Goal: Information Seeking & Learning: Learn about a topic

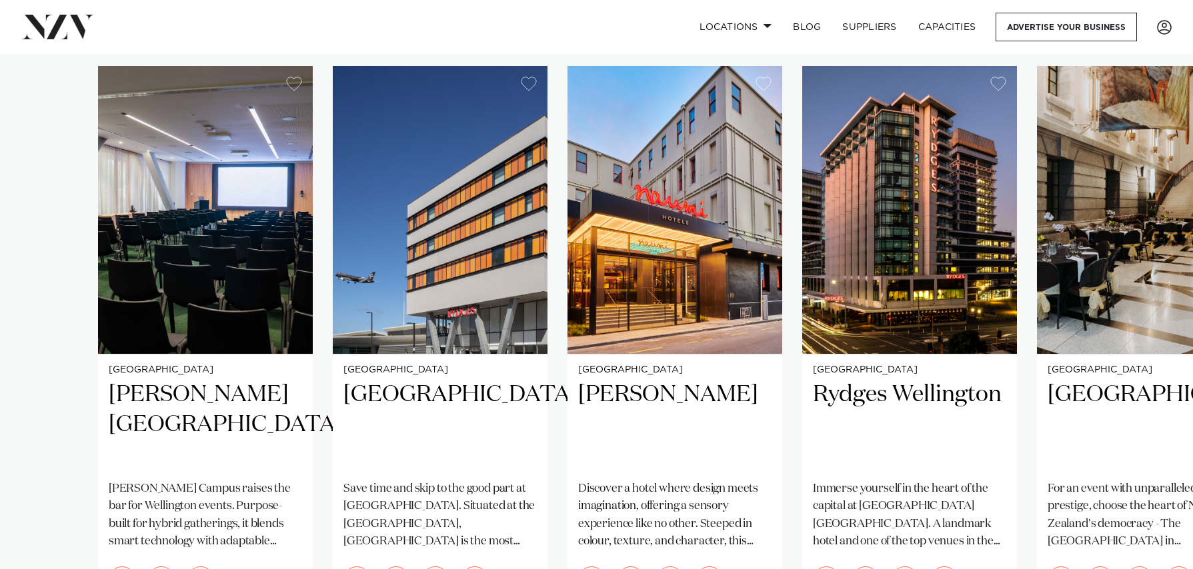
scroll to position [933, 0]
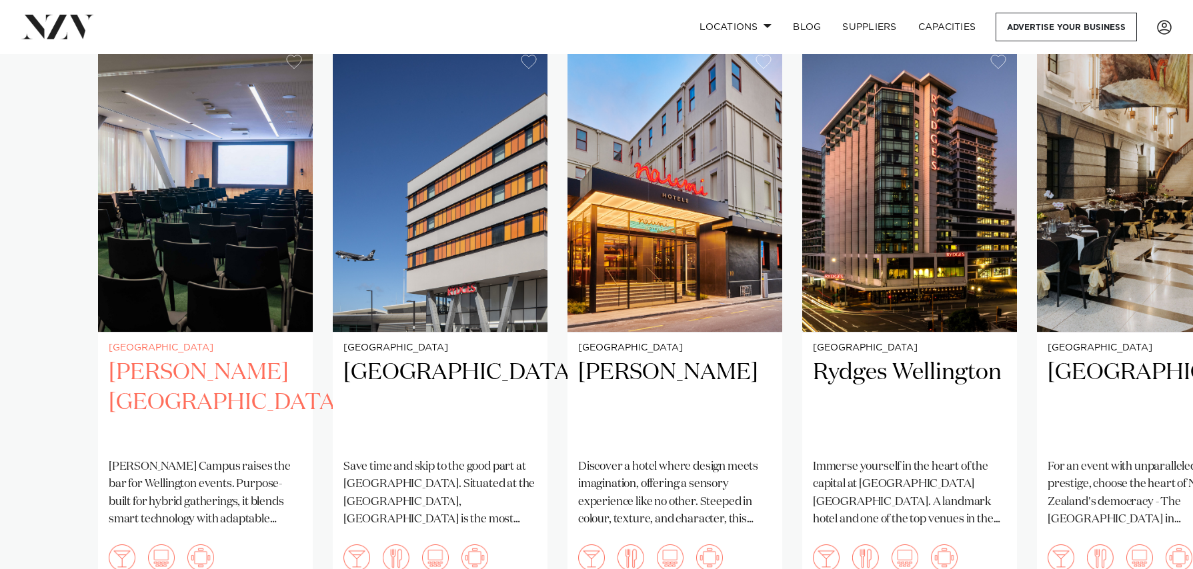
click at [187, 339] on div "[GEOGRAPHIC_DATA] [PERSON_NAME][GEOGRAPHIC_DATA] [PERSON_NAME][GEOGRAPHIC_DATA]…" at bounding box center [205, 464] width 215 height 263
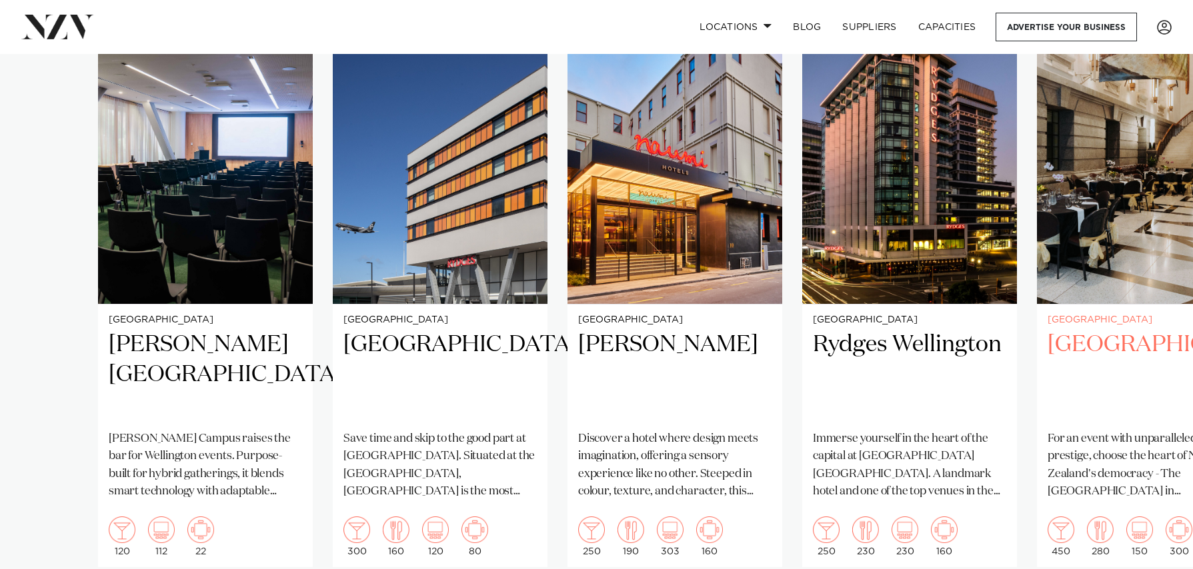
scroll to position [1200, 0]
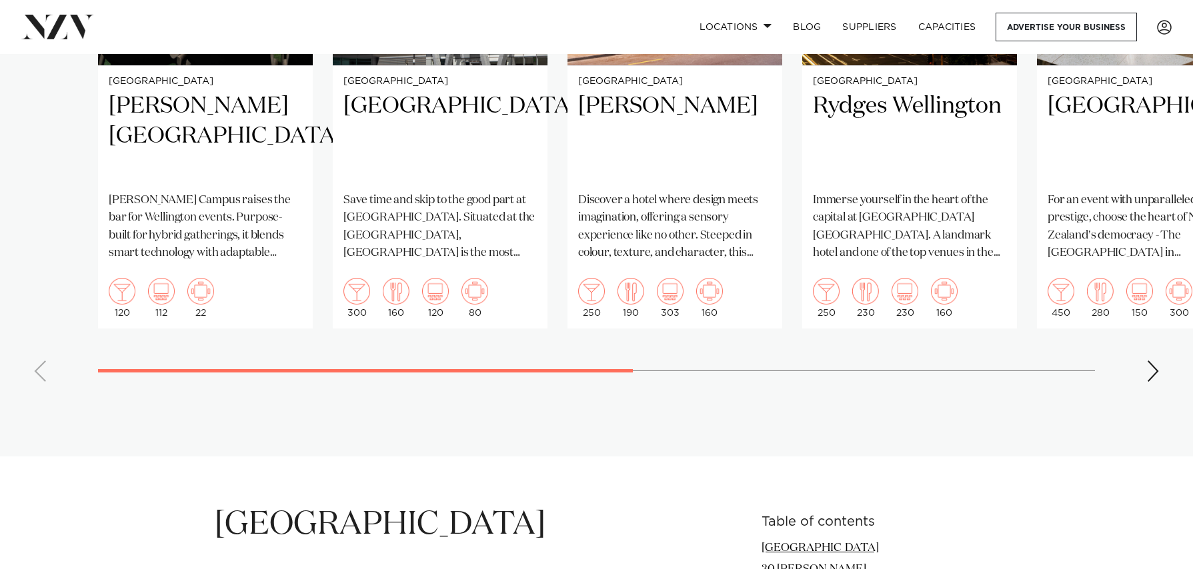
click at [1157, 361] on div "Next slide" at bounding box center [1152, 371] width 13 height 21
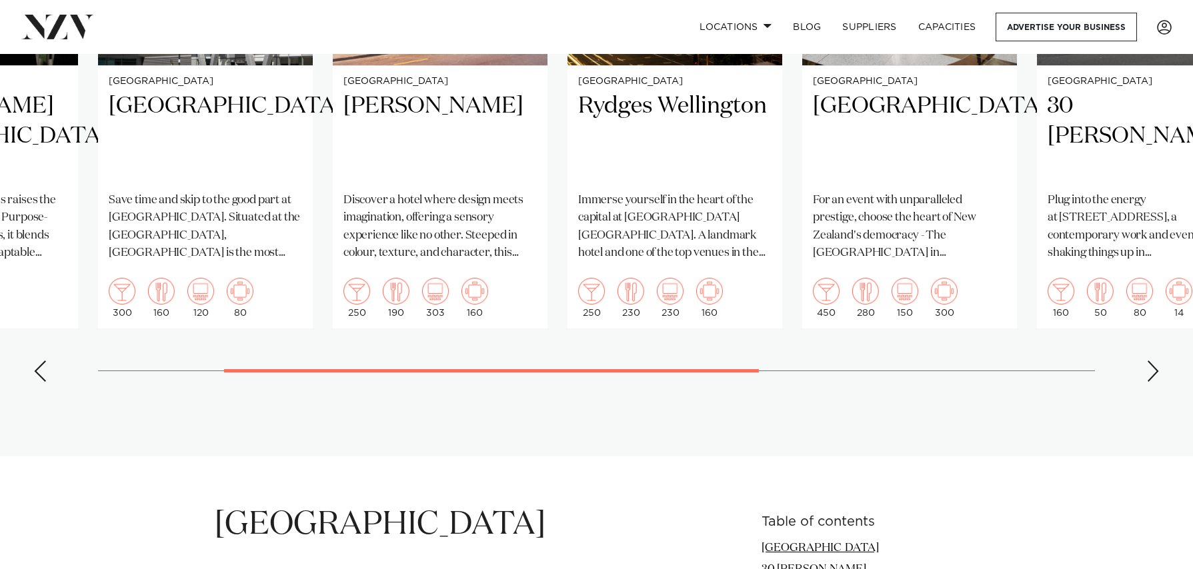
click at [1151, 361] on div "Next slide" at bounding box center [1152, 371] width 13 height 21
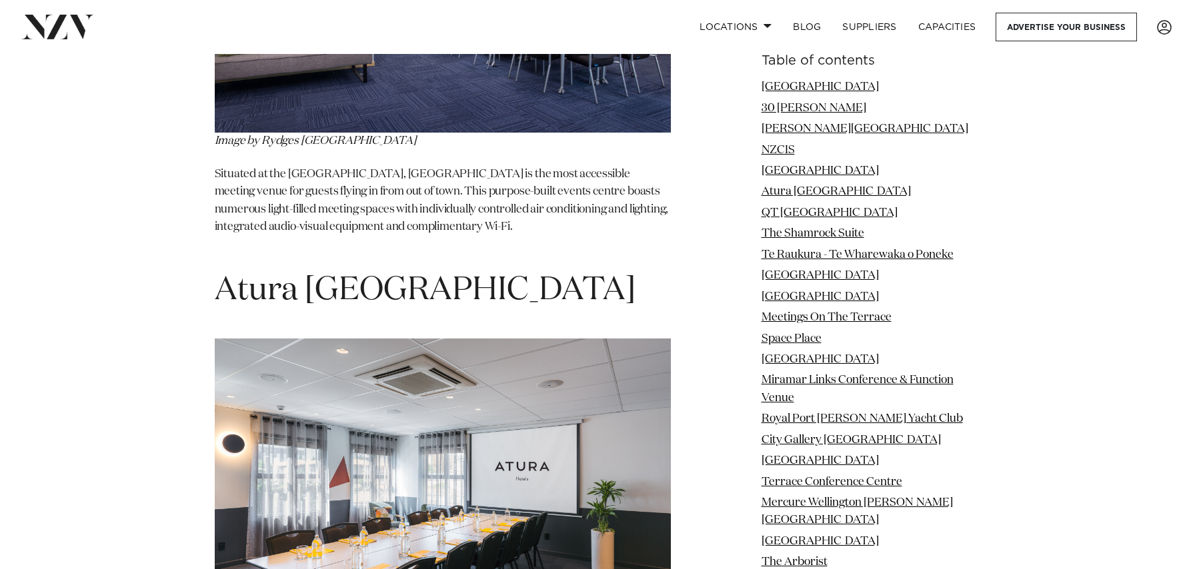
scroll to position [4000, 0]
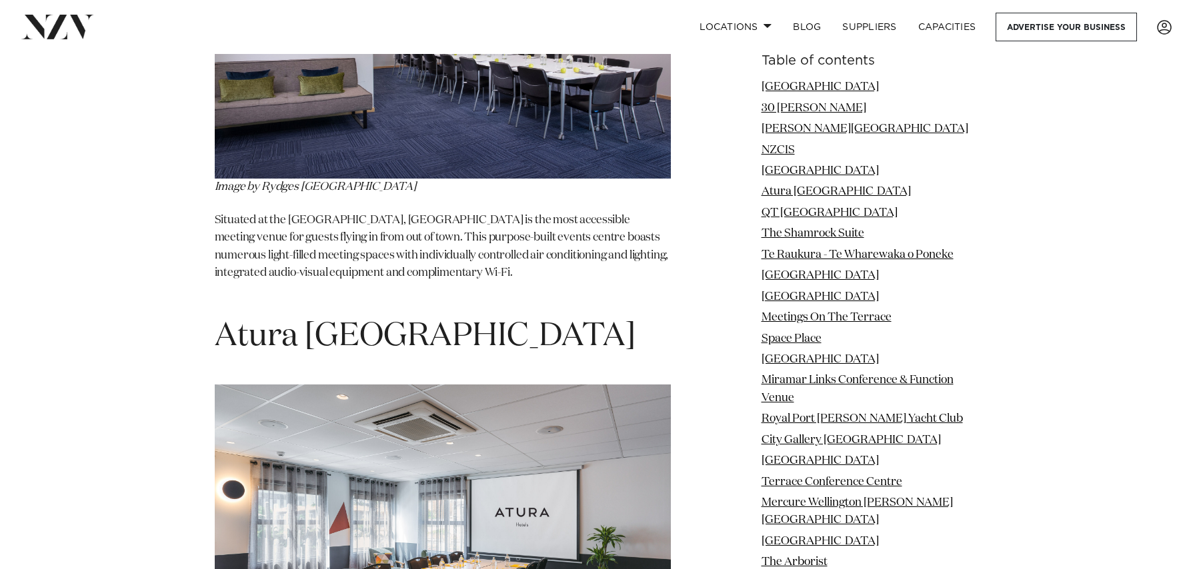
click at [368, 385] on img at bounding box center [443, 537] width 456 height 304
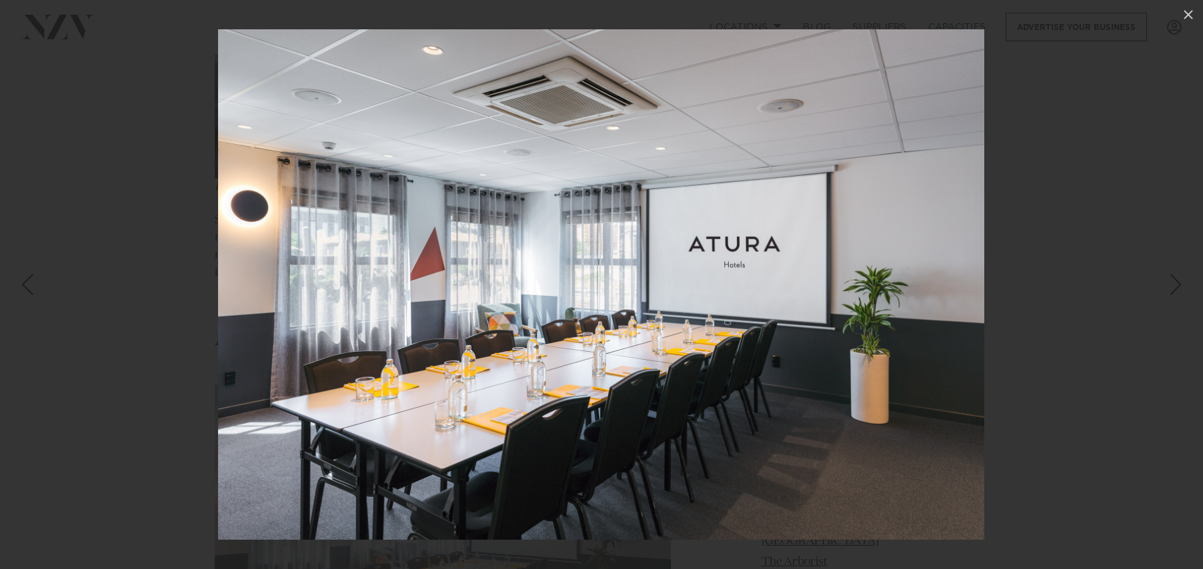
click at [1014, 305] on div at bounding box center [601, 284] width 1203 height 569
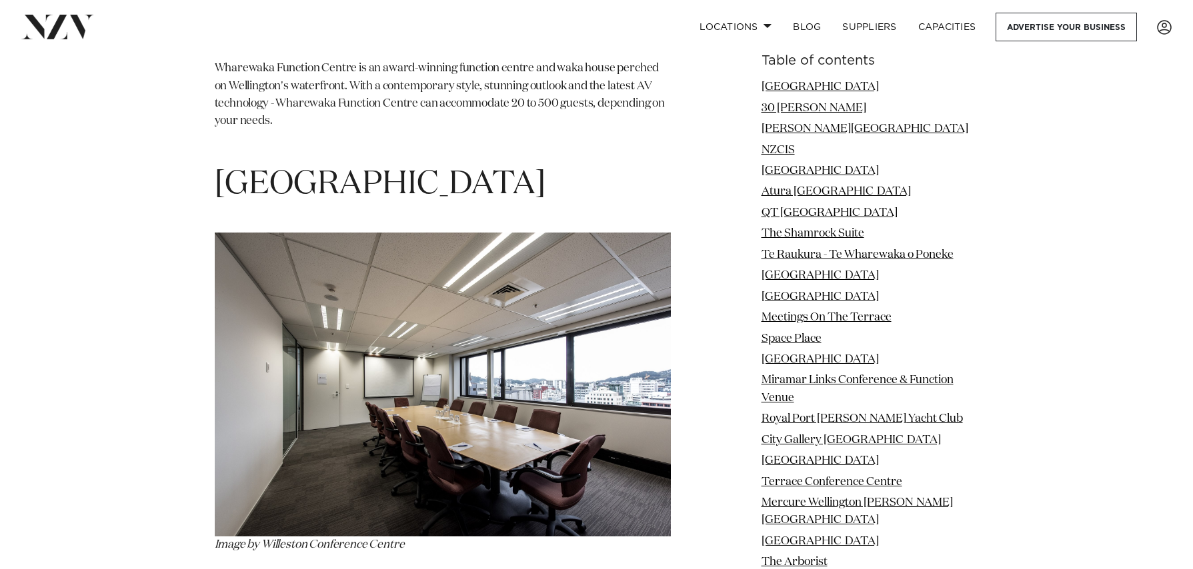
scroll to position [6200, 0]
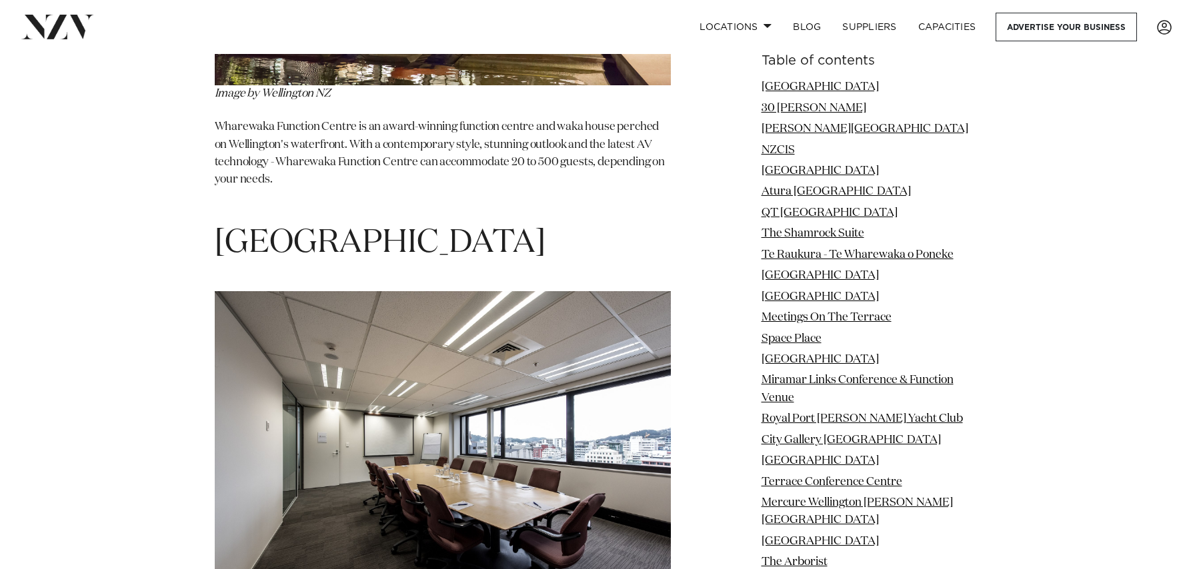
drag, startPoint x: 224, startPoint y: 139, endPoint x: 653, endPoint y: 147, distance: 429.4
click at [653, 223] on h1 "[GEOGRAPHIC_DATA]" at bounding box center [443, 244] width 456 height 42
copy h1 "[GEOGRAPHIC_DATA]"
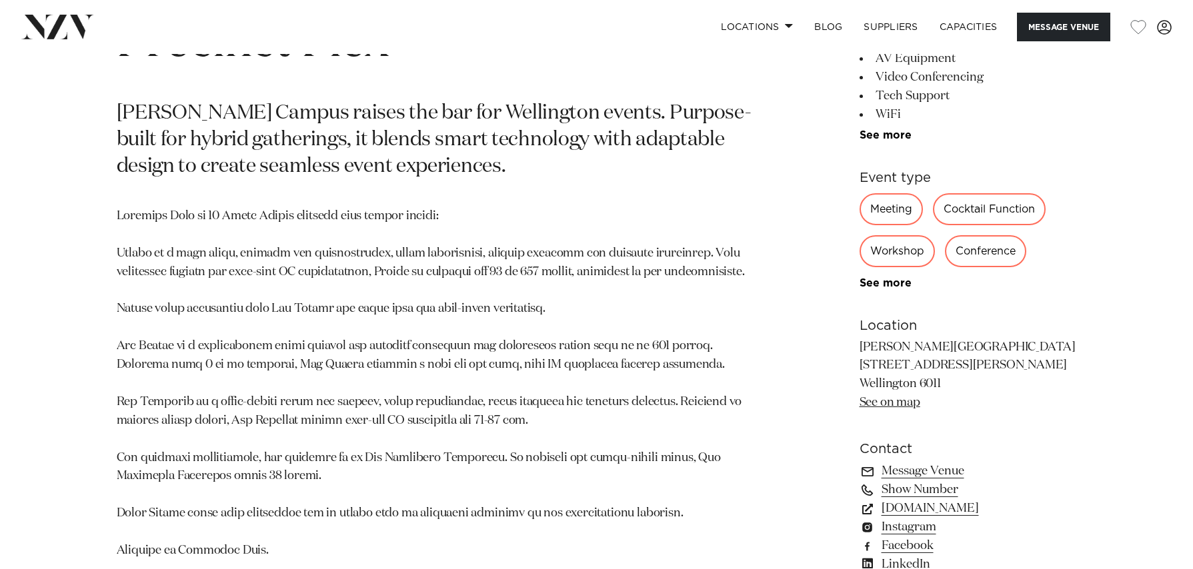
scroll to position [800, 0]
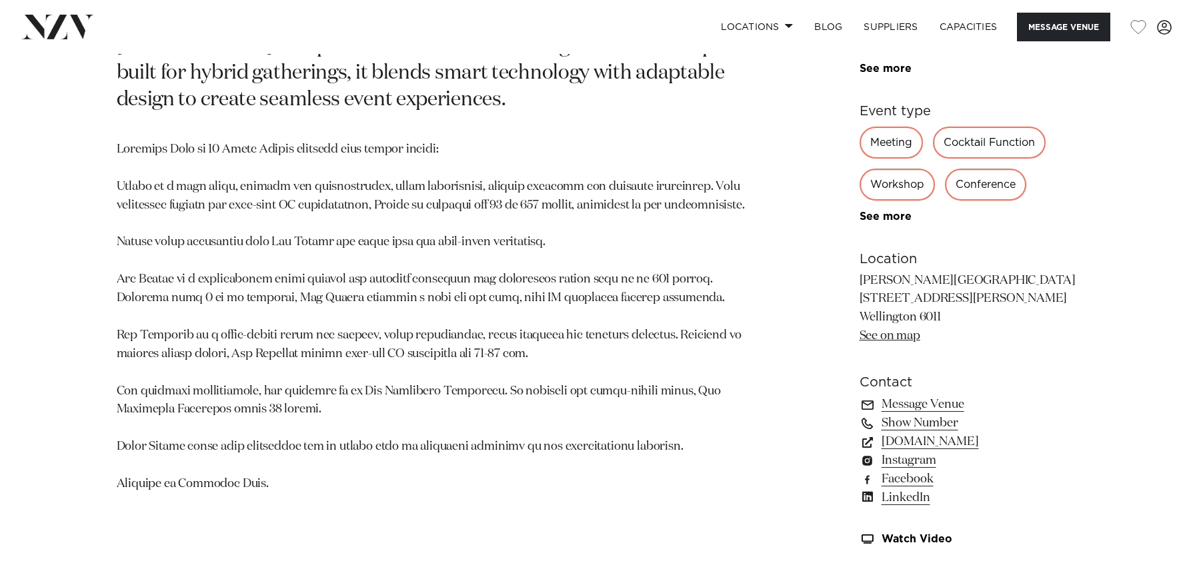
click at [883, 142] on div "Meeting" at bounding box center [890, 143] width 63 height 32
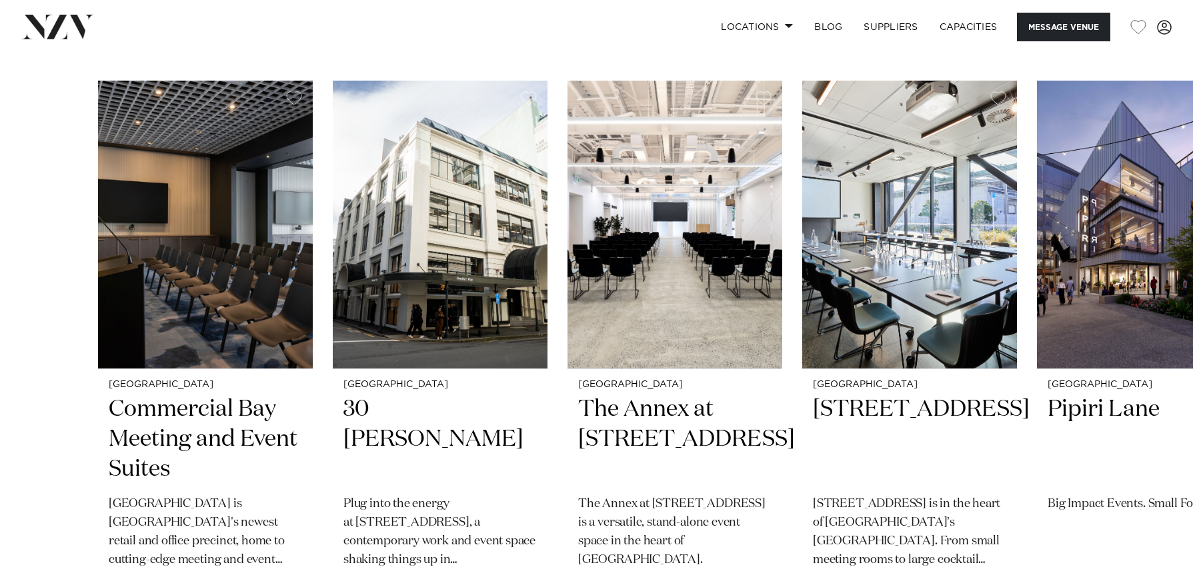
scroll to position [2600, 0]
